Goal: Task Accomplishment & Management: Use online tool/utility

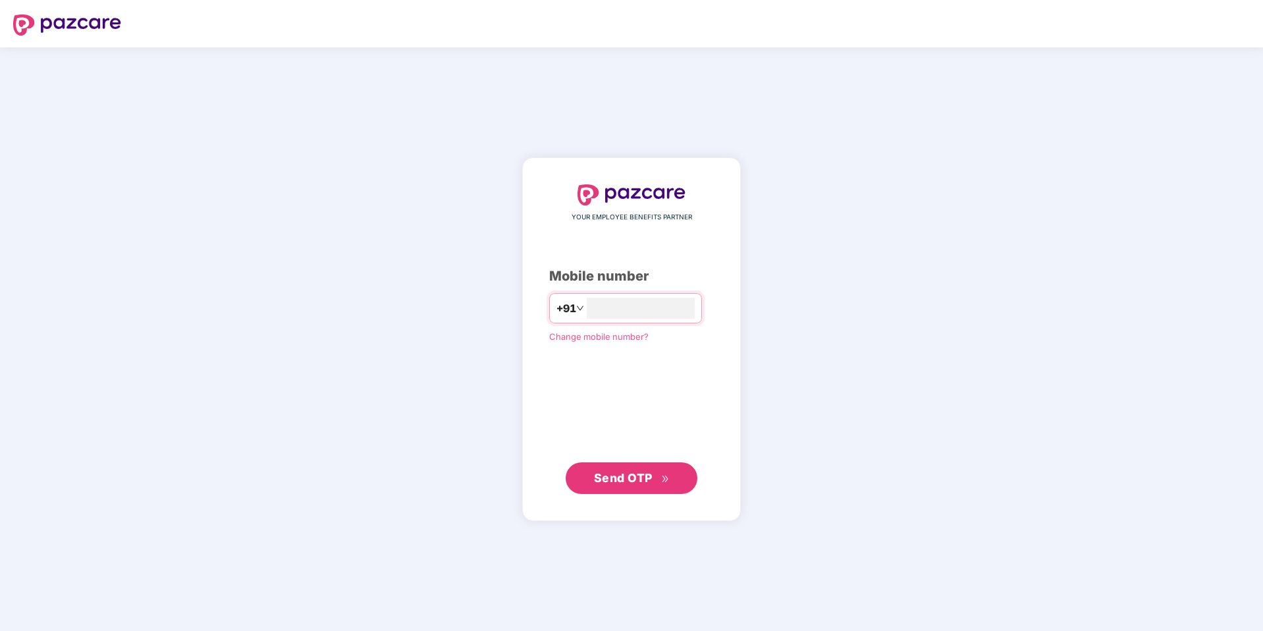
type input "**********"
click at [605, 474] on span "Send OTP" at bounding box center [623, 478] width 59 height 14
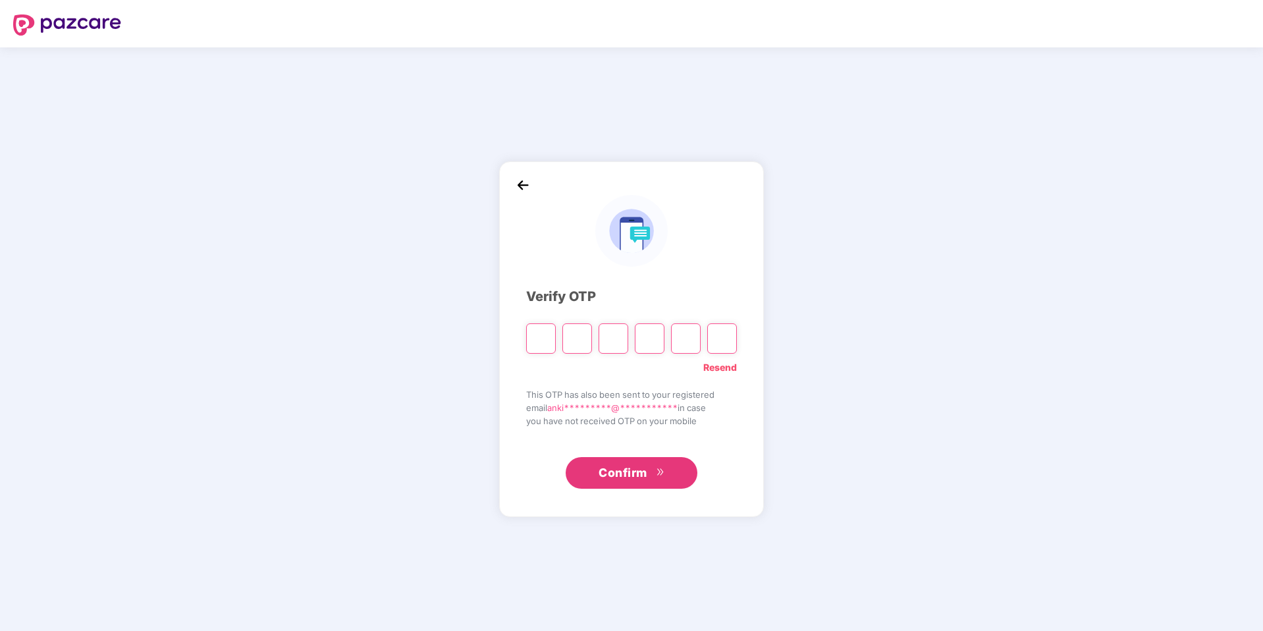
type input "*"
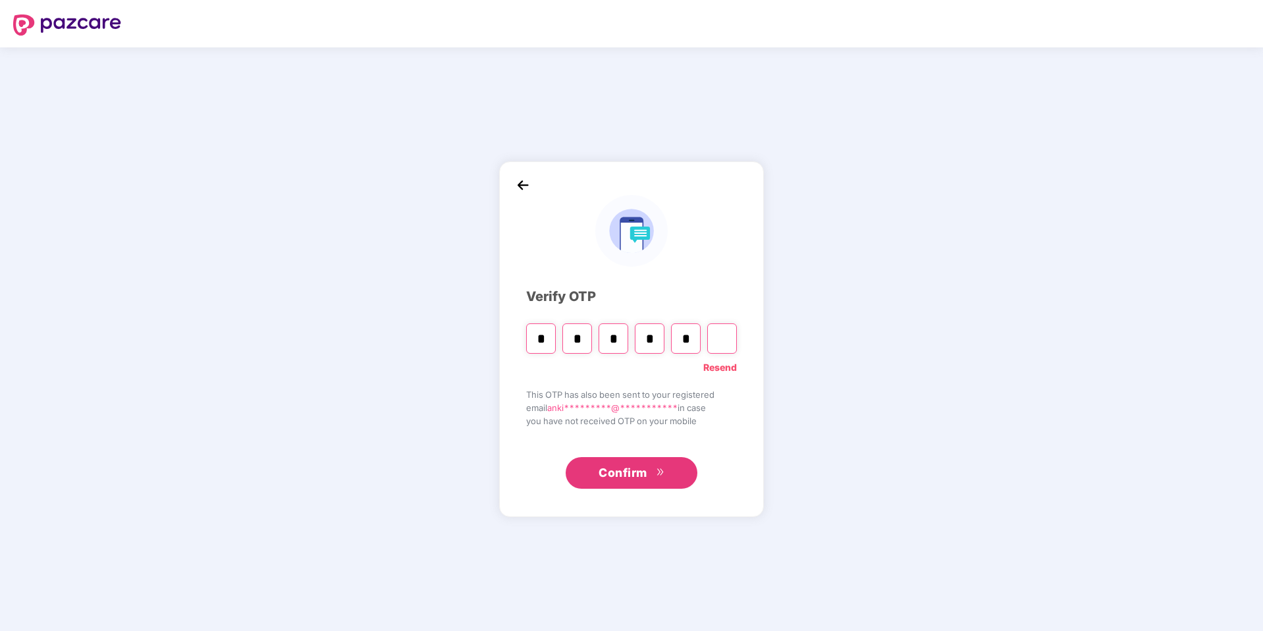
type input "*"
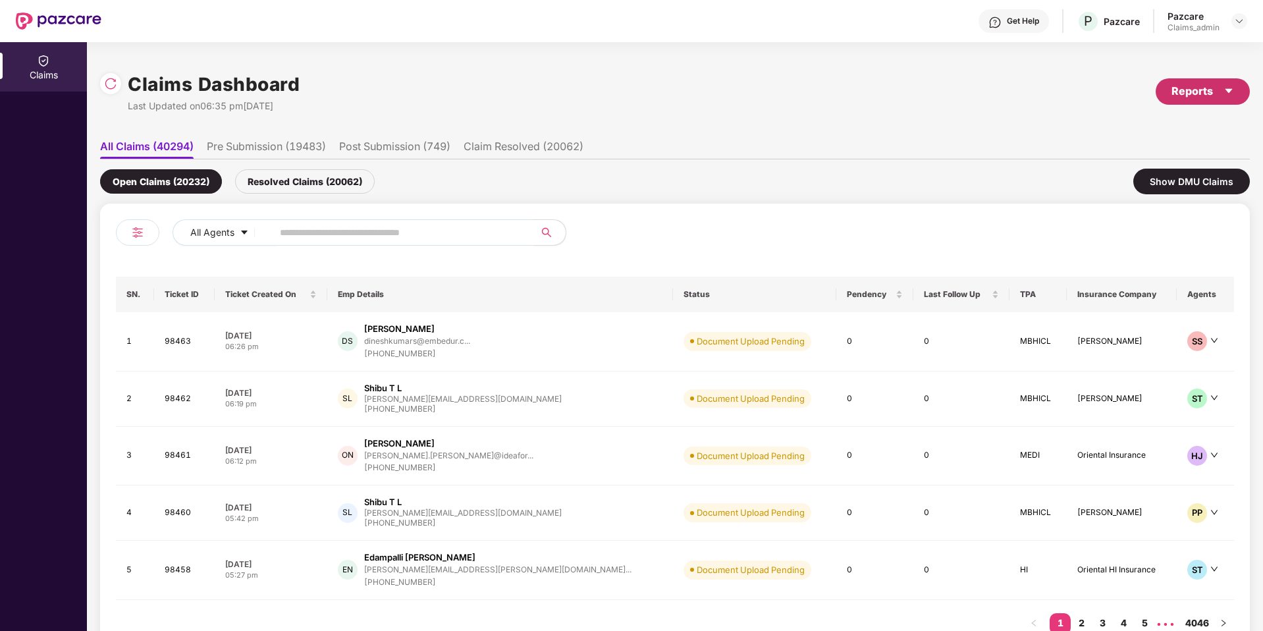
click at [1229, 95] on icon "caret-down" at bounding box center [1228, 91] width 11 height 11
click at [1198, 128] on div "Claims Report" at bounding box center [1166, 126] width 149 height 14
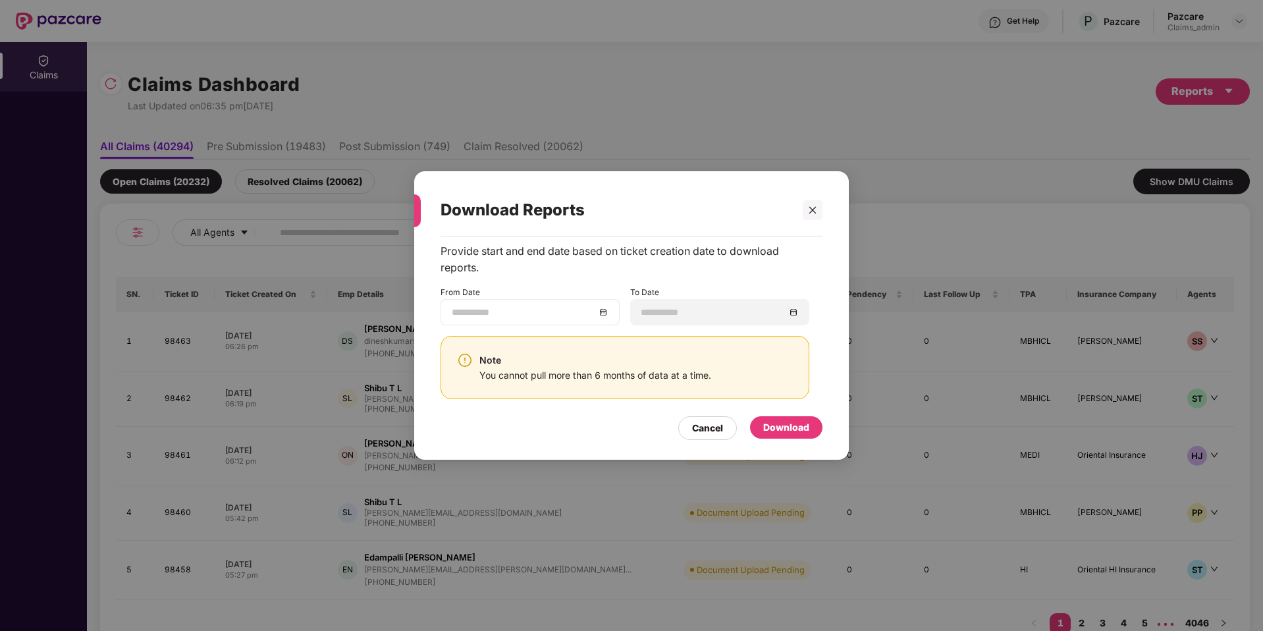
click at [604, 316] on div at bounding box center [530, 312] width 157 height 14
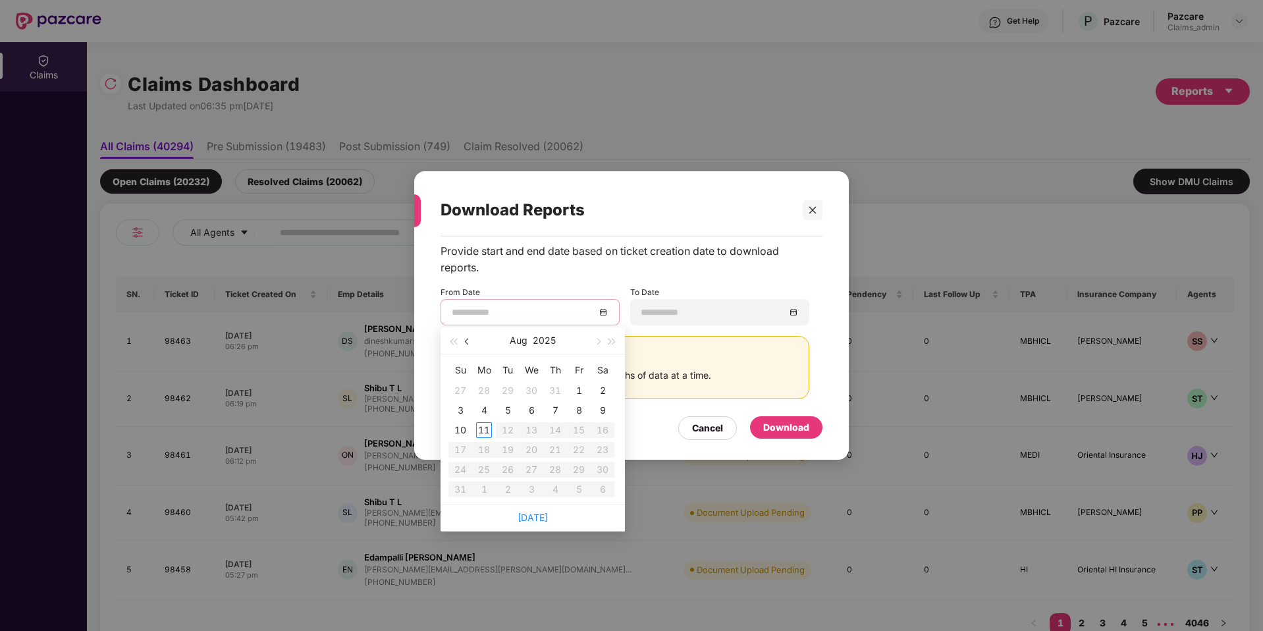
click at [469, 338] on button "button" at bounding box center [467, 340] width 14 height 26
click at [470, 338] on button "button" at bounding box center [467, 340] width 14 height 26
click at [470, 342] on span "button" at bounding box center [468, 341] width 7 height 7
click at [470, 341] on span "button" at bounding box center [468, 341] width 7 height 7
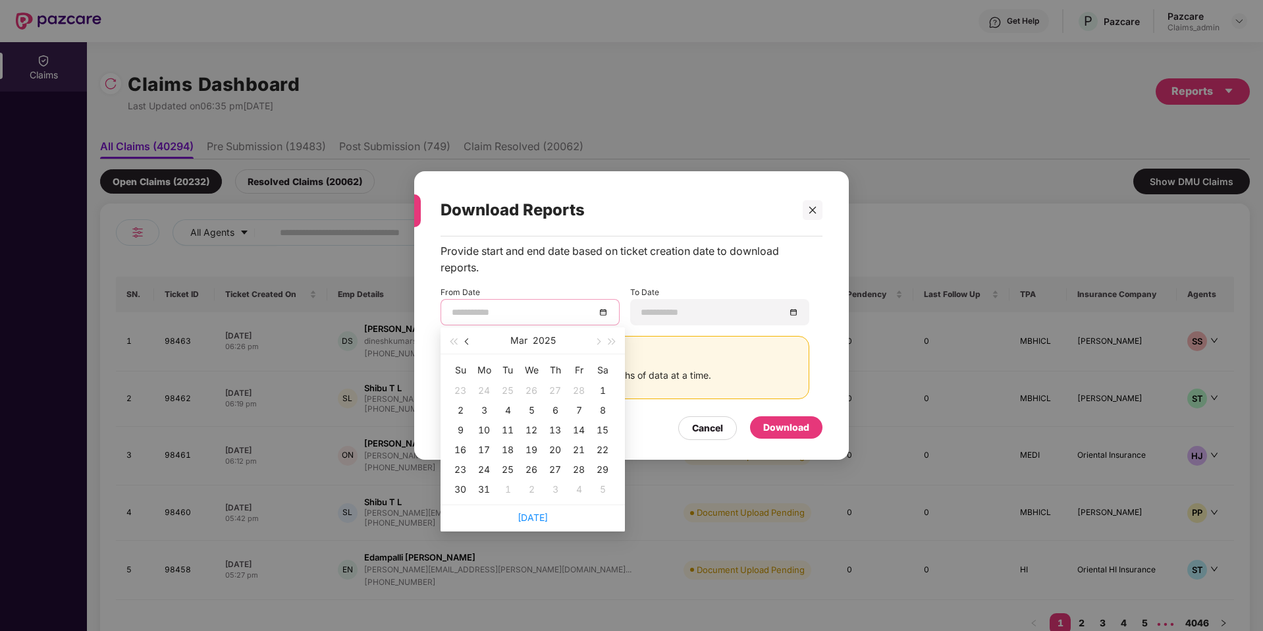
click at [470, 341] on span "button" at bounding box center [468, 341] width 7 height 7
type input "**********"
click at [525, 425] on div "12" at bounding box center [531, 430] width 16 height 16
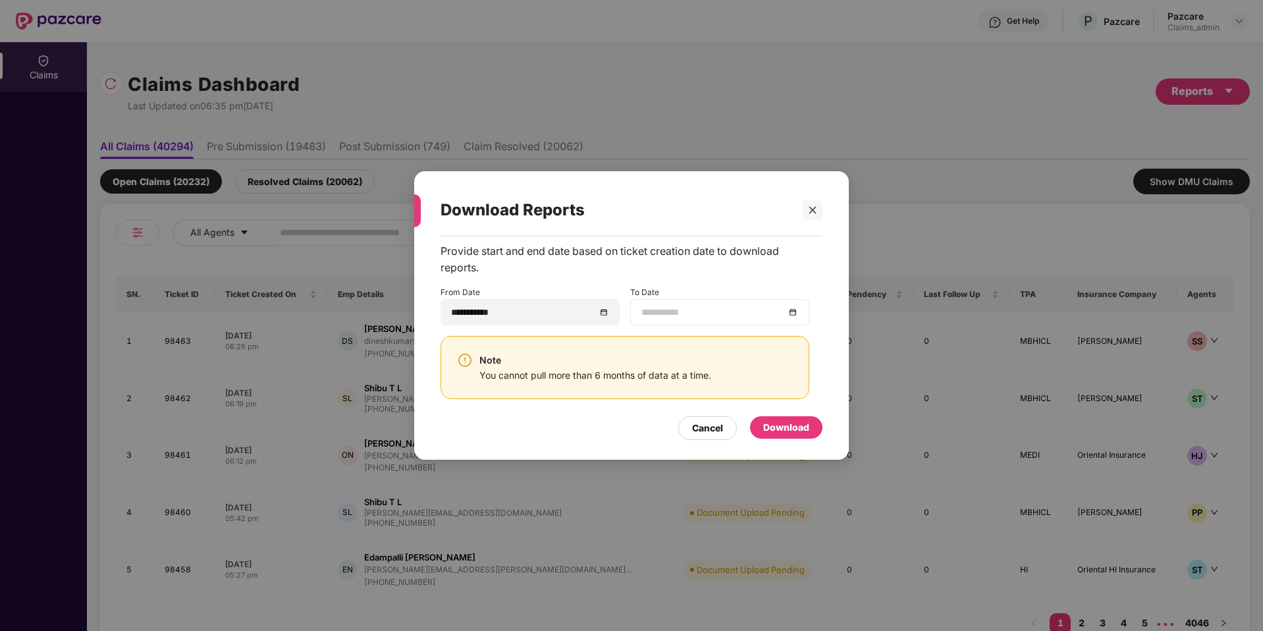
click at [795, 315] on div at bounding box center [719, 312] width 157 height 14
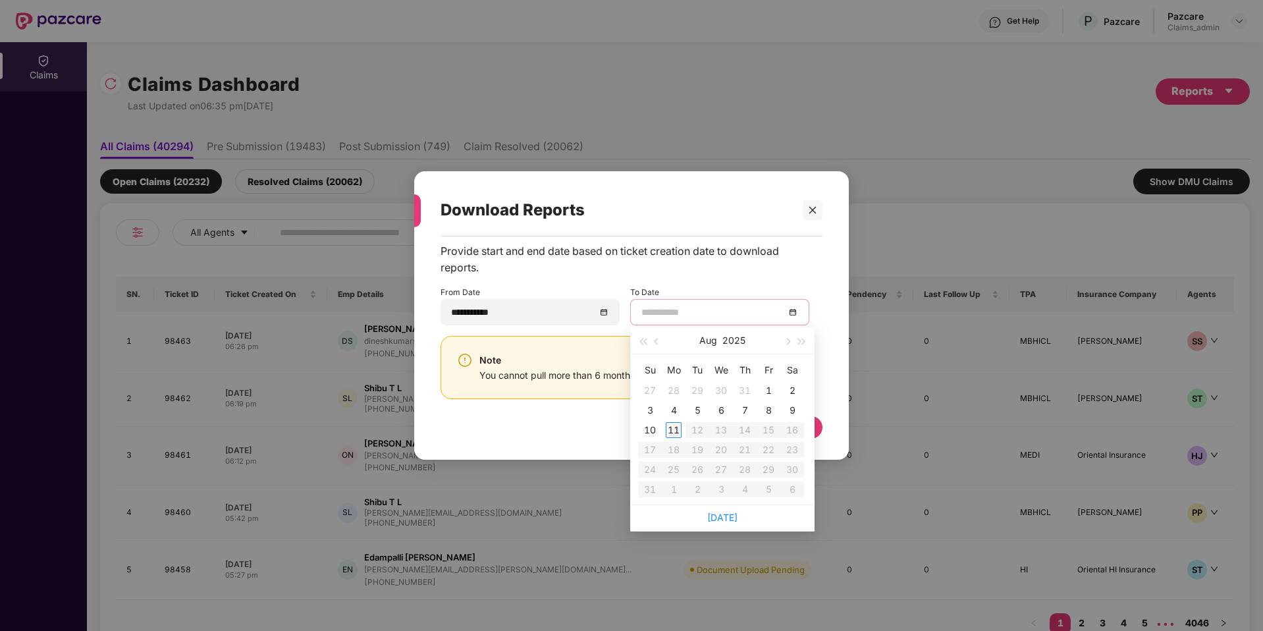
type input "**********"
click at [675, 430] on div "11" at bounding box center [674, 430] width 16 height 16
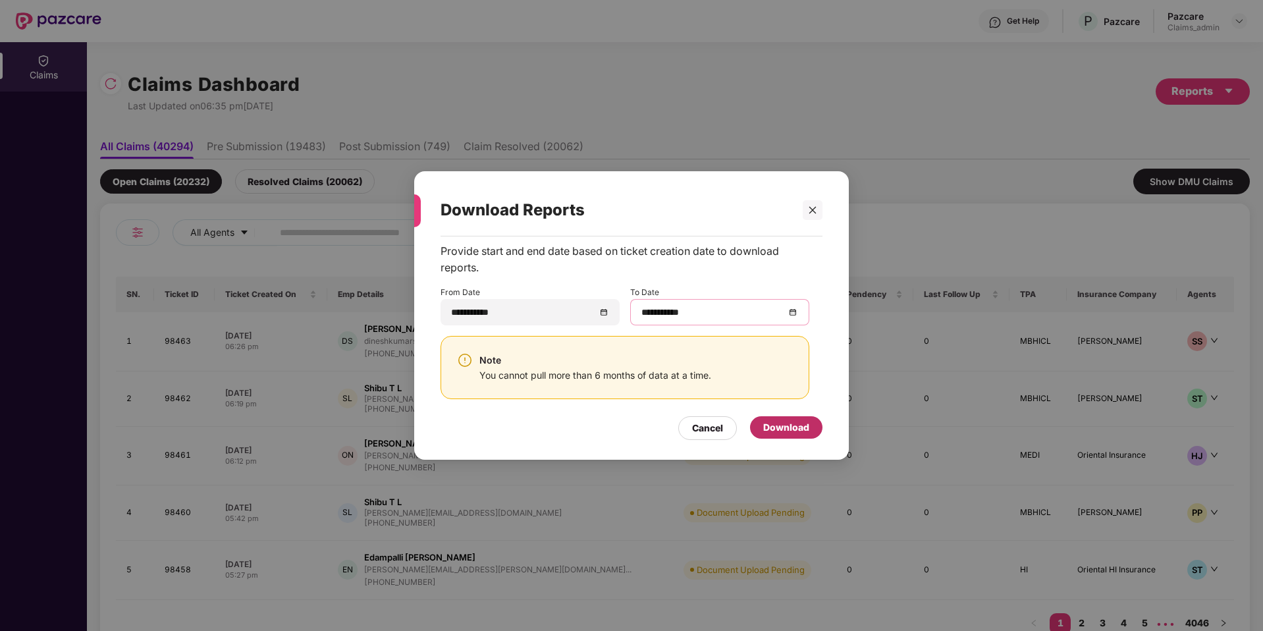
click at [791, 431] on div "Download" at bounding box center [786, 427] width 46 height 14
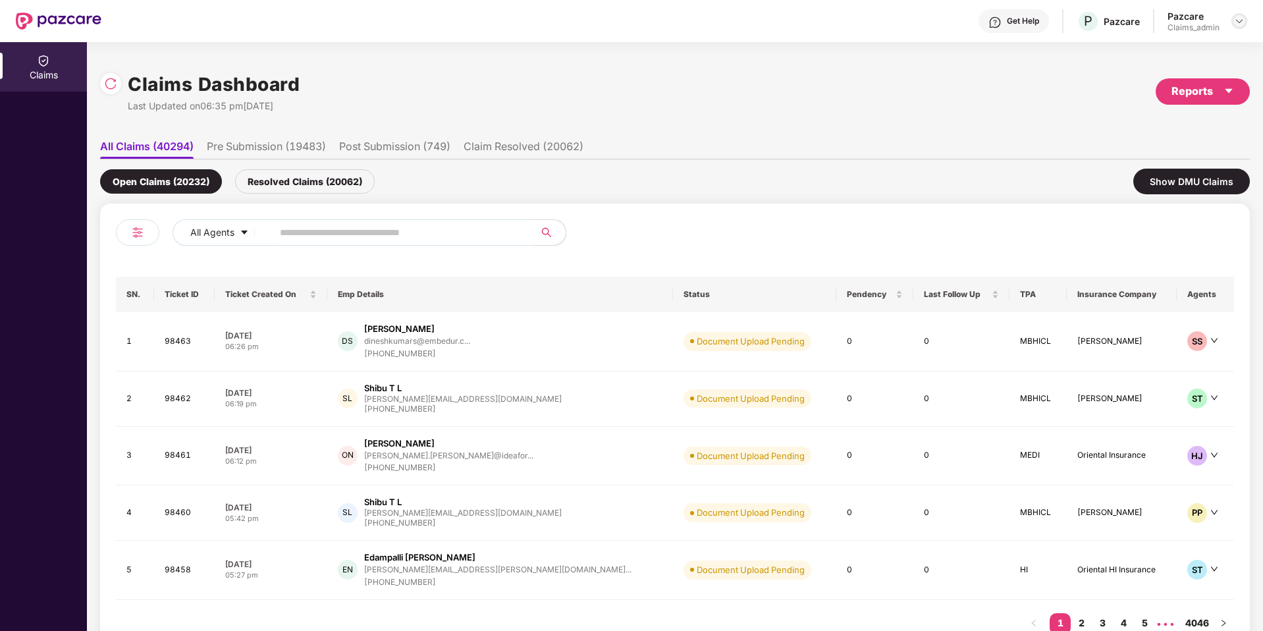
click at [1233, 18] on div at bounding box center [1239, 21] width 16 height 16
click at [1003, 61] on div "Claims Dashboard Last Updated on 06:35 pm[DATE] Reports" at bounding box center [674, 92] width 1149 height 70
click at [867, 49] on div "Claims Dashboard Last Updated on 06:35 pm[DATE] Reports All Claims (40294) Pre …" at bounding box center [674, 357] width 1149 height 631
